Goal: Task Accomplishment & Management: Complete application form

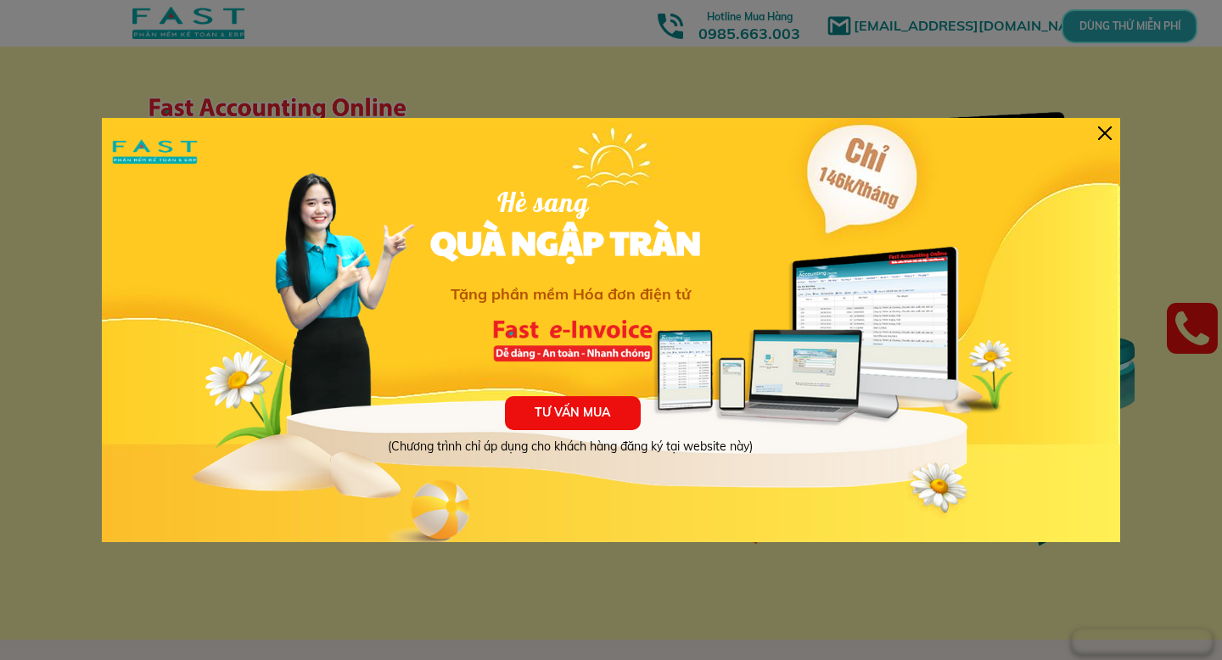
click at [1105, 133] on div at bounding box center [1105, 133] width 14 height 14
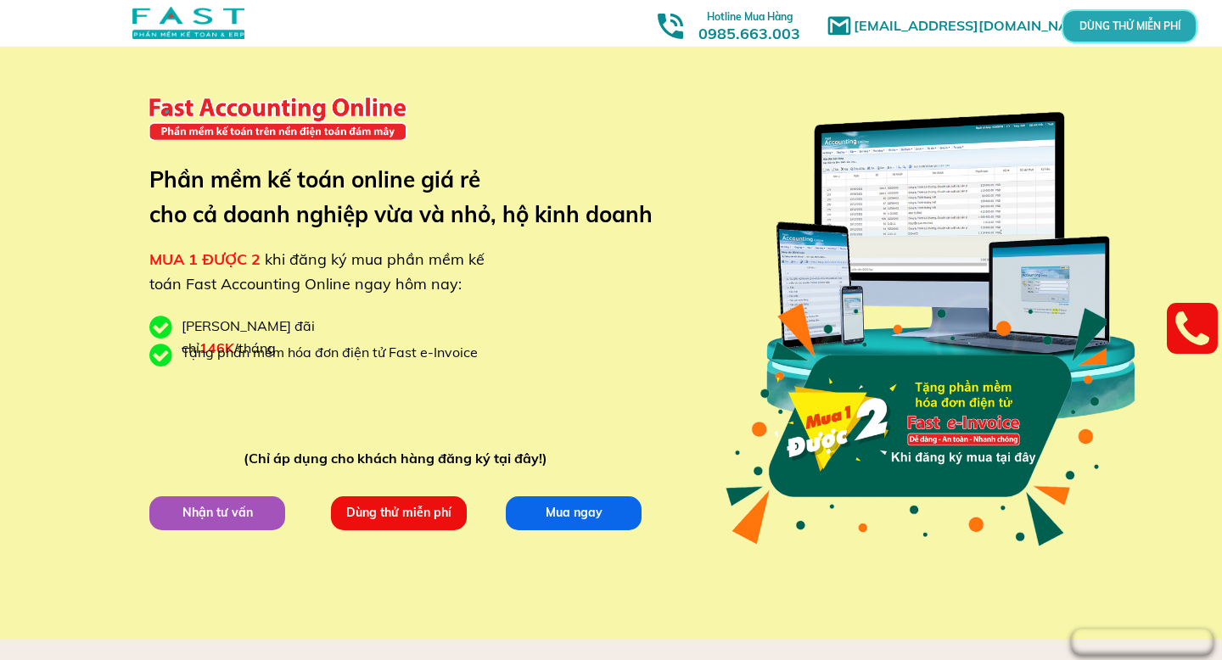
click at [406, 512] on p "Dùng thử miễn phí" at bounding box center [399, 513] width 148 height 37
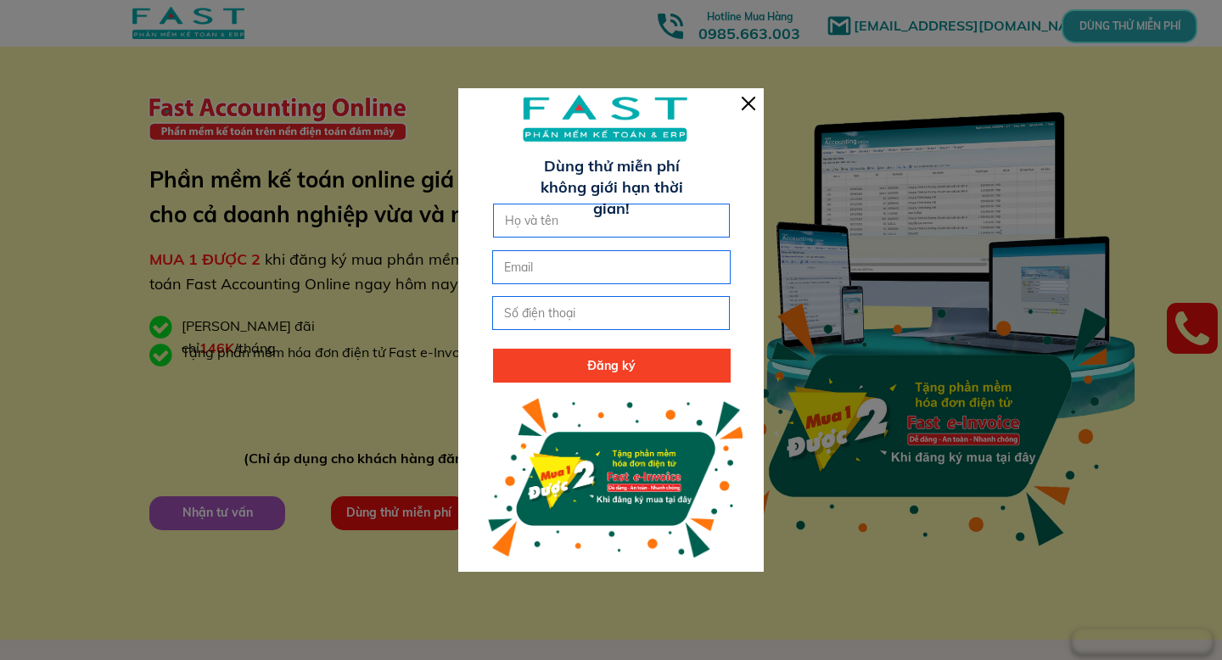
click at [577, 224] on input "text" at bounding box center [612, 220] width 222 height 32
type input "[PERSON_NAME]"
click at [596, 259] on input "email" at bounding box center [611, 267] width 222 height 32
type input "c"
type input "[EMAIL_ADDRESS][DOMAIN_NAME]"
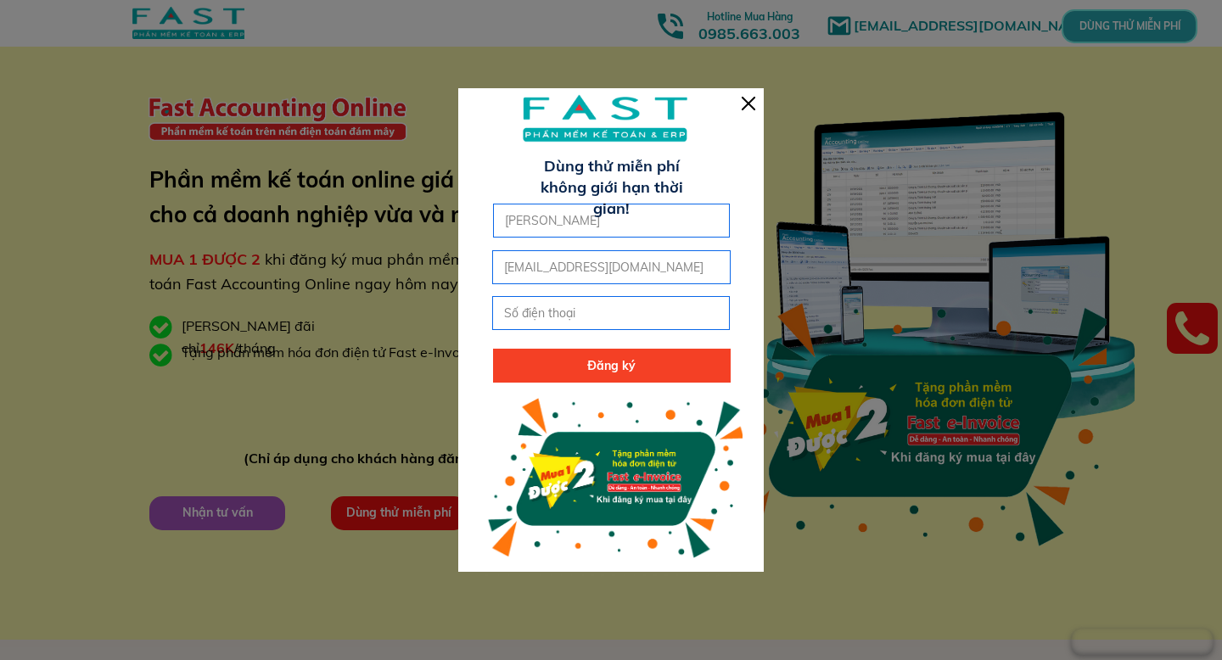
click at [566, 315] on input "tel" at bounding box center [611, 313] width 222 height 32
type input "0359951506"
click at [596, 363] on p "Đăng ký" at bounding box center [612, 366] width 238 height 34
